Goal: Task Accomplishment & Management: Use online tool/utility

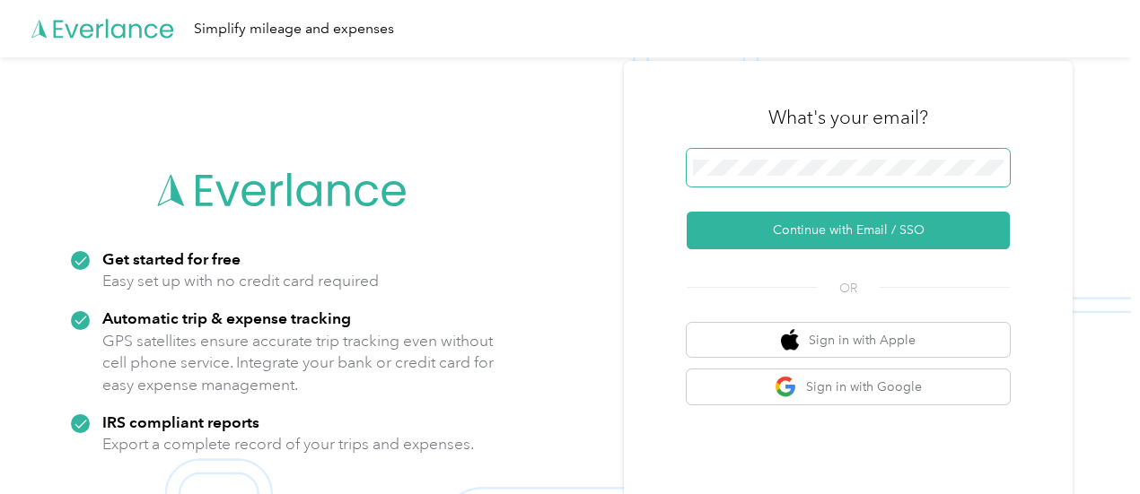
click at [786, 179] on span at bounding box center [847, 168] width 323 height 38
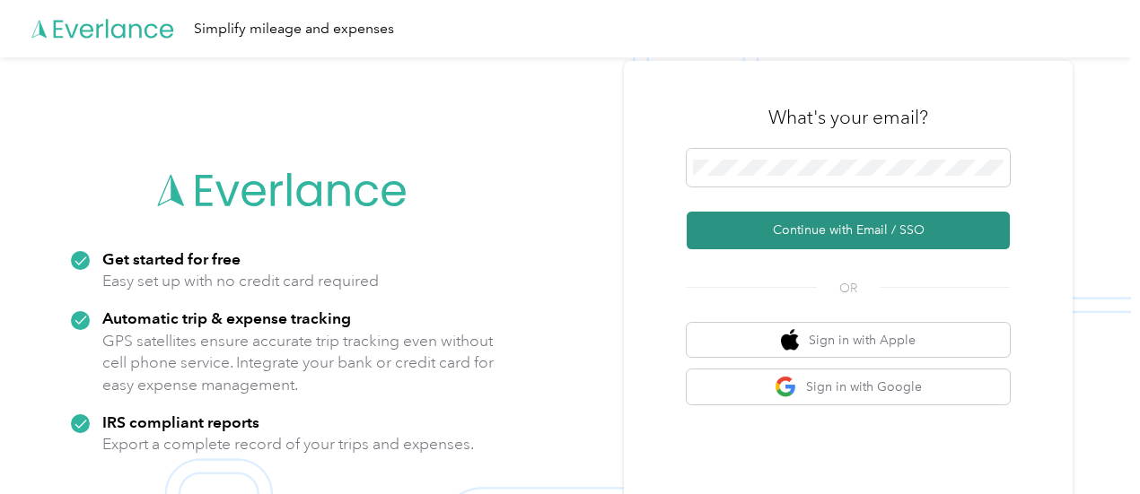
click at [802, 226] on button "Continue with Email / SSO" at bounding box center [847, 231] width 323 height 38
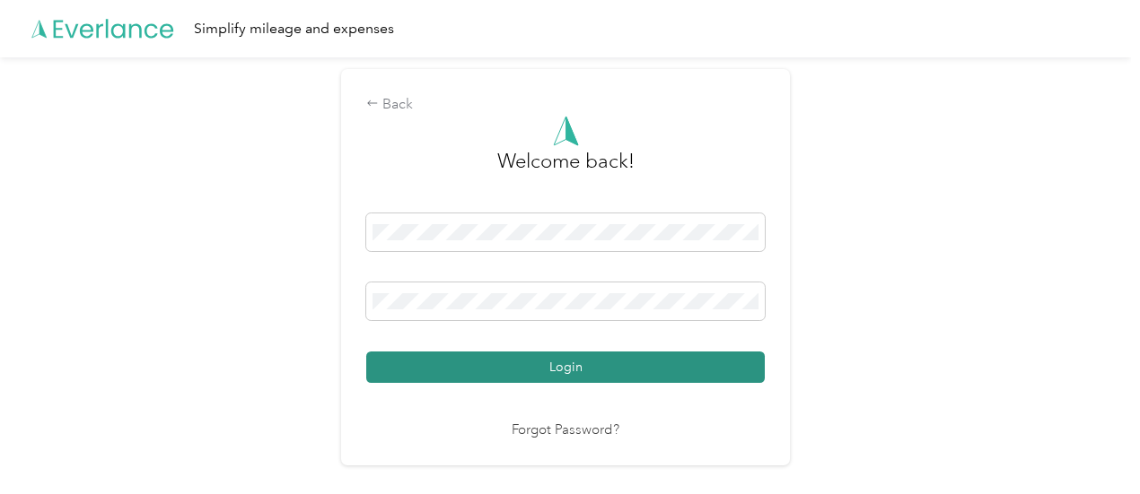
click at [635, 354] on button "Login" at bounding box center [565, 367] width 398 height 31
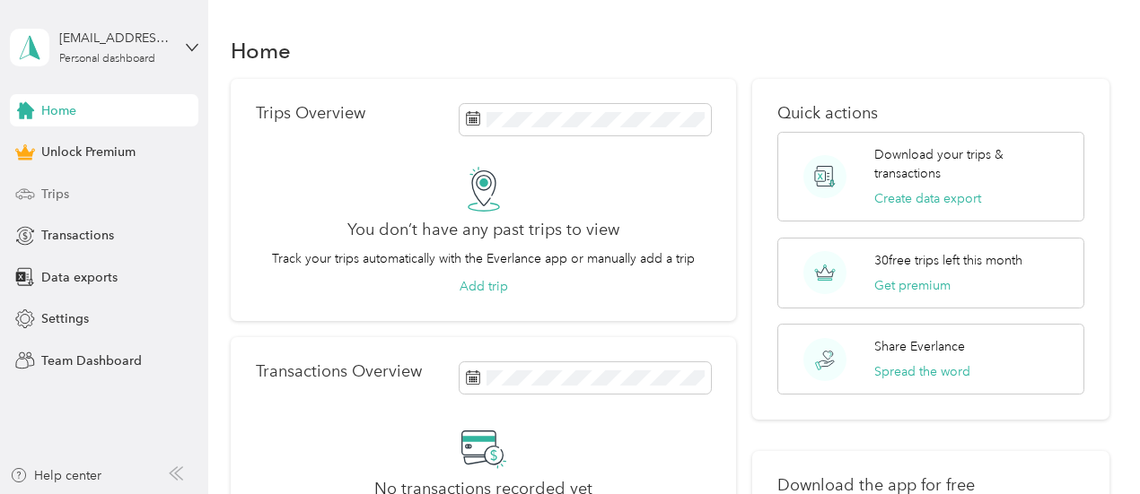
click at [55, 187] on span "Trips" at bounding box center [55, 194] width 28 height 19
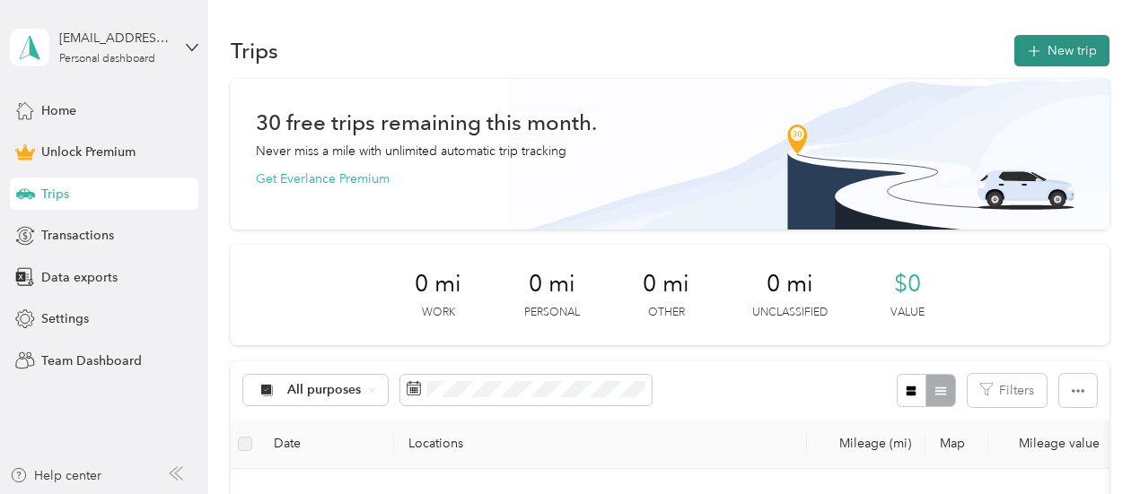
click at [1053, 42] on button "New trip" at bounding box center [1061, 50] width 95 height 31
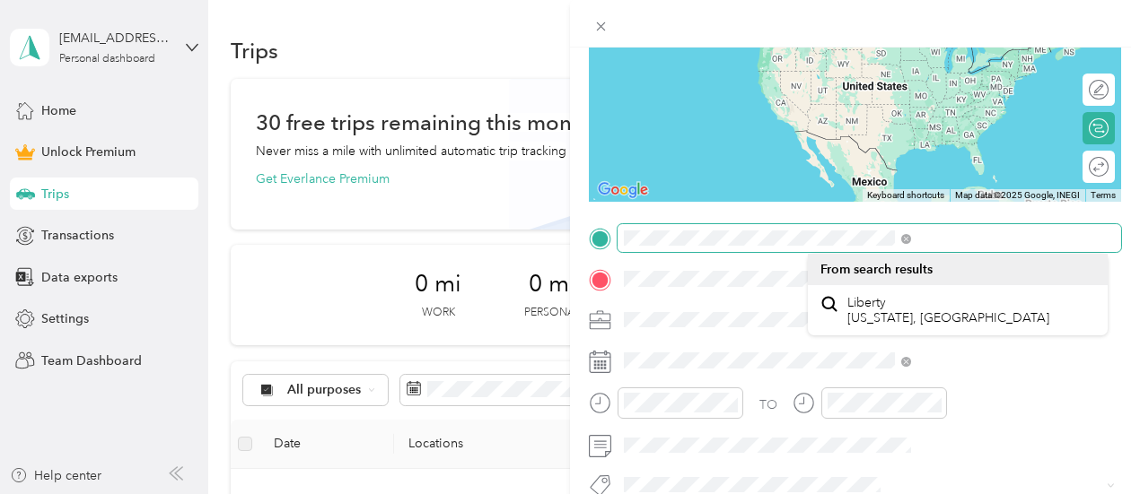
click at [778, 241] on div at bounding box center [855, 238] width 532 height 29
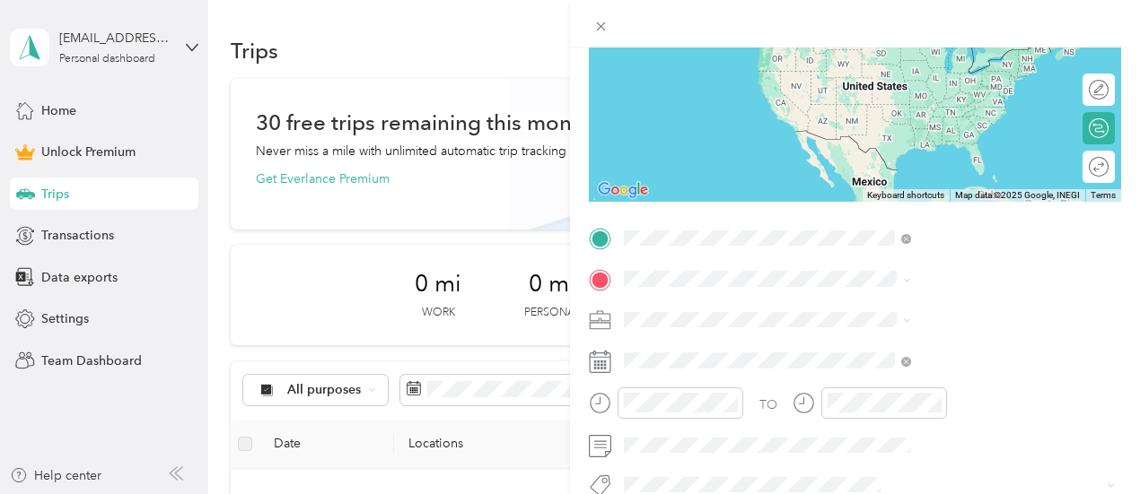
click at [930, 311] on span "[STREET_ADDRESS][US_STATE]" at bounding box center [936, 303] width 179 height 16
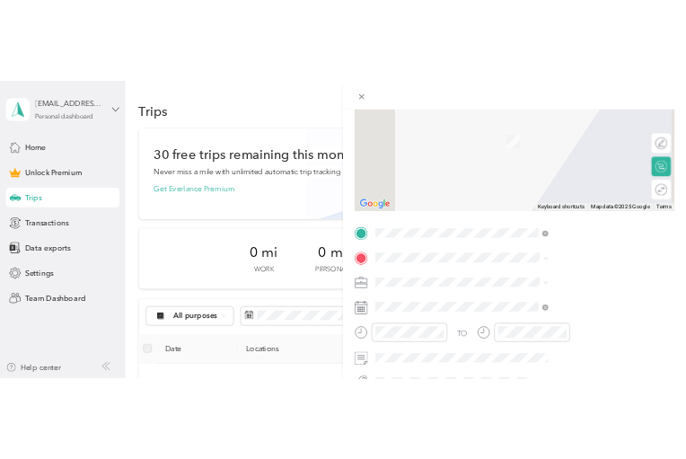
scroll to position [174, 0]
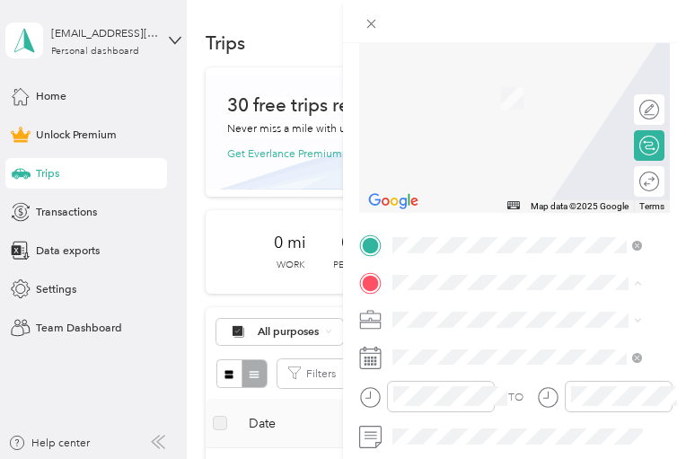
click at [463, 91] on span "[STREET_ADDRESS][US_STATE]" at bounding box center [505, 83] width 156 height 13
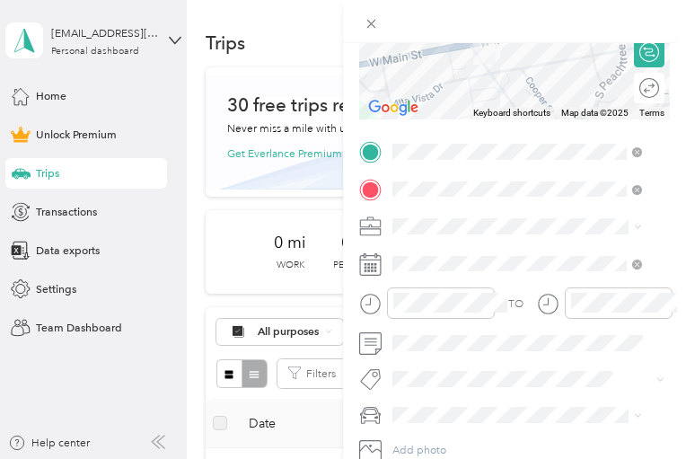
scroll to position [266, 0]
click at [642, 232] on icon at bounding box center [637, 227] width 8 height 8
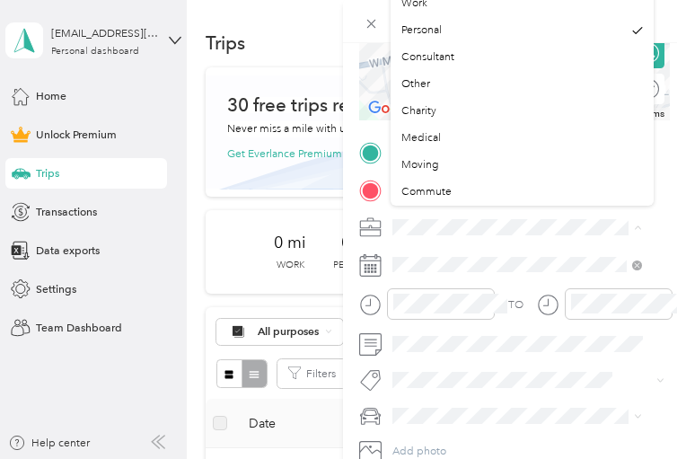
click at [642, 232] on icon at bounding box center [637, 227] width 8 height 8
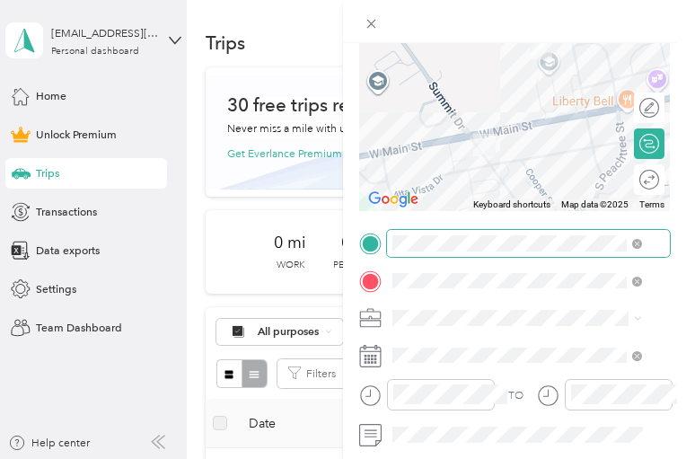
scroll to position [203, 0]
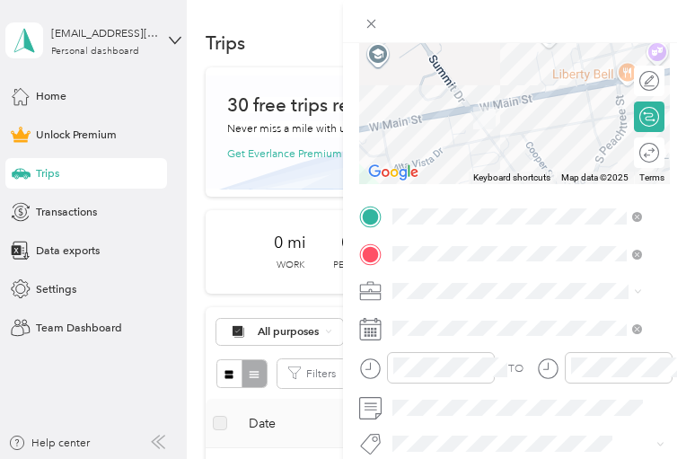
click at [106, 96] on div "New Trip Save This trip cannot be edited because it is either under review, app…" at bounding box center [343, 229] width 686 height 459
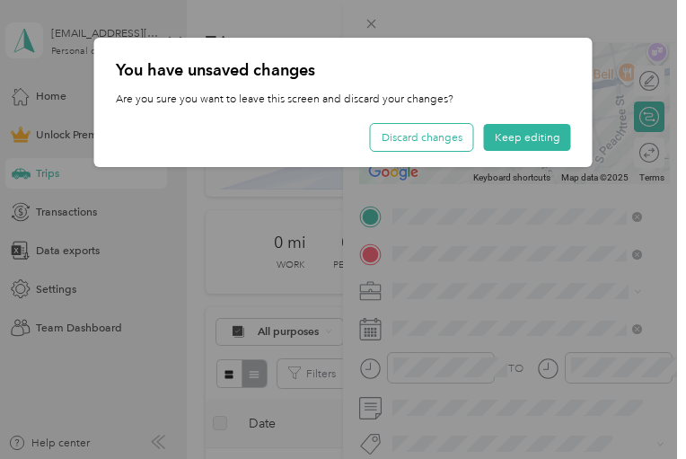
click at [406, 150] on button "Discard changes" at bounding box center [422, 137] width 102 height 27
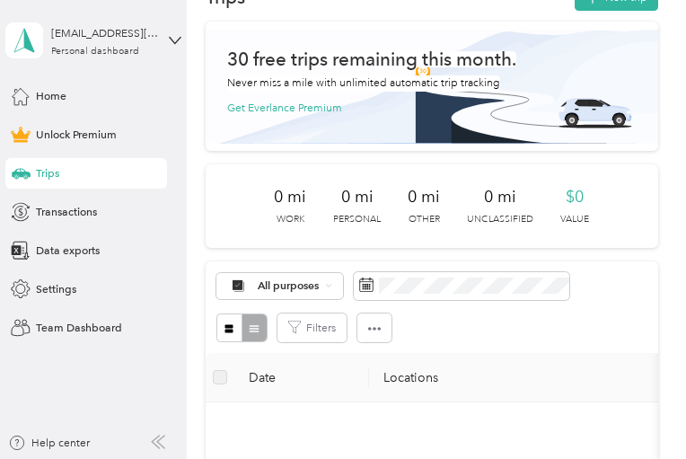
scroll to position [0, 0]
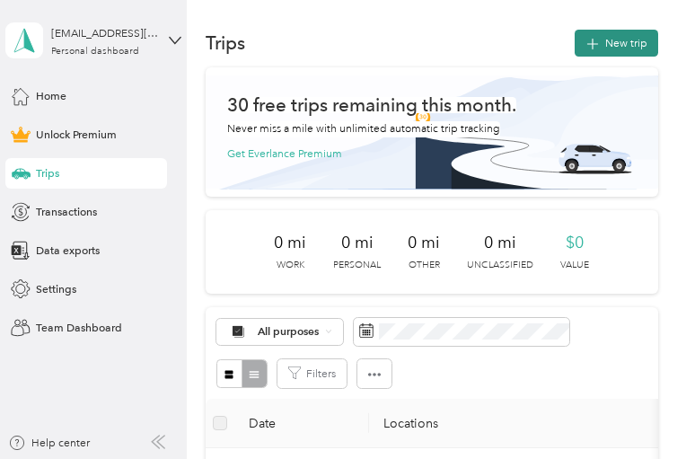
click at [586, 49] on button "New trip" at bounding box center [615, 43] width 83 height 27
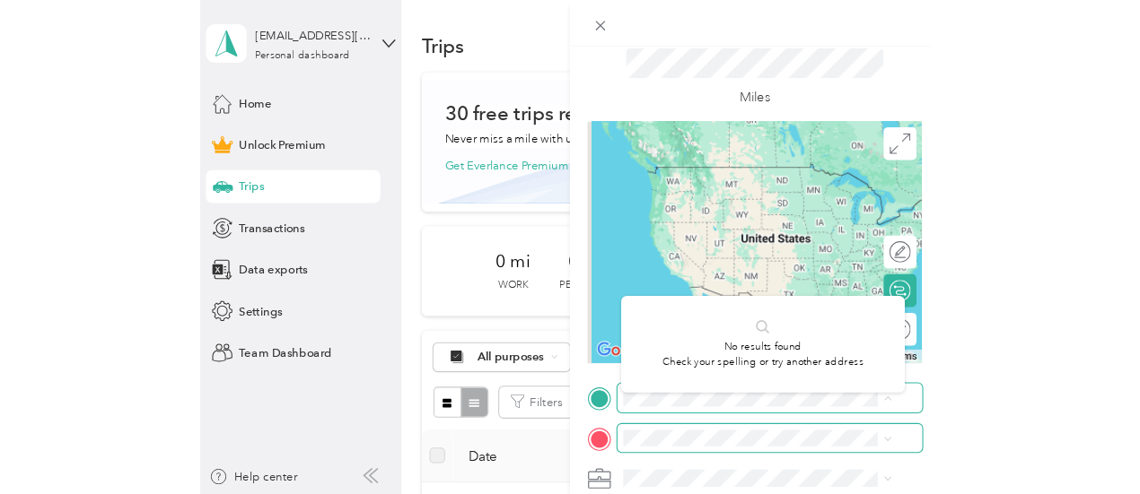
scroll to position [45, 0]
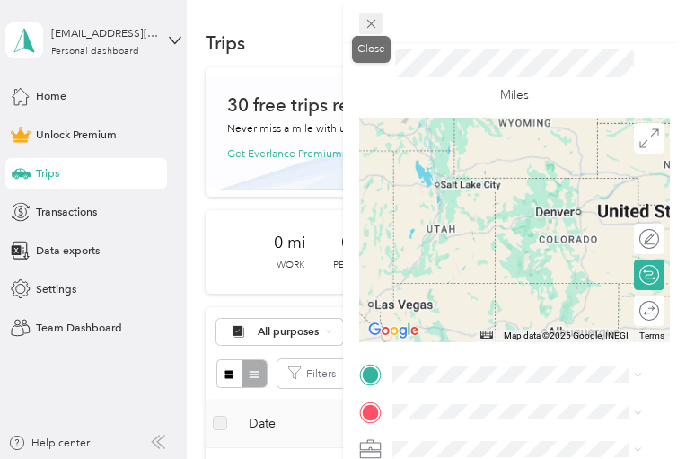
click at [366, 31] on icon at bounding box center [370, 23] width 15 height 15
